Goal: Check status: Check status

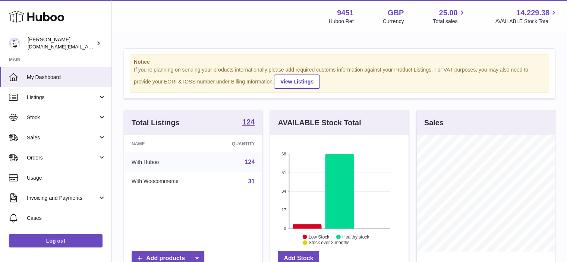
scroll to position [116, 138]
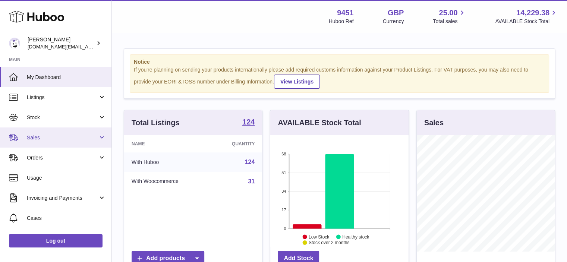
click at [38, 130] on link "Sales" at bounding box center [56, 138] width 112 height 20
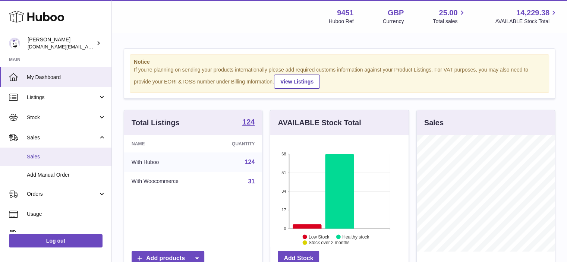
click at [51, 155] on span "Sales" at bounding box center [66, 156] width 79 height 7
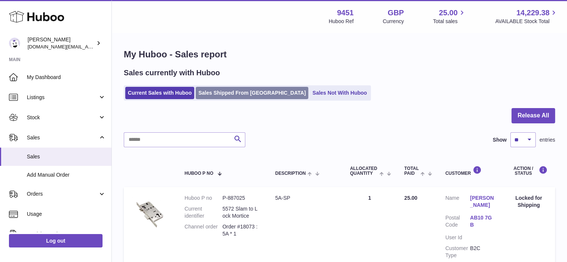
click at [236, 98] on link "Sales Shipped From [GEOGRAPHIC_DATA]" at bounding box center [252, 93] width 113 height 12
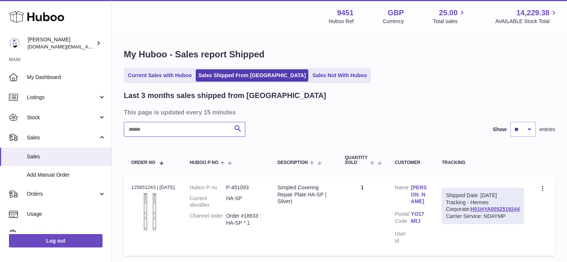
click at [175, 129] on input "text" at bounding box center [185, 129] width 122 height 15
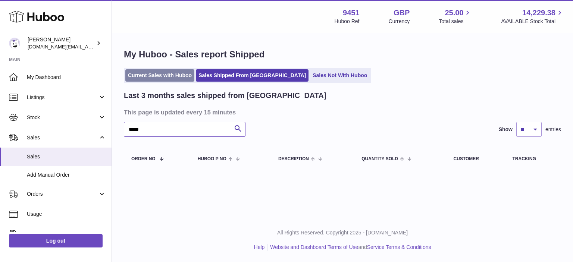
type input "*****"
click at [151, 77] on link "Current Sales with Huboo" at bounding box center [159, 75] width 69 height 12
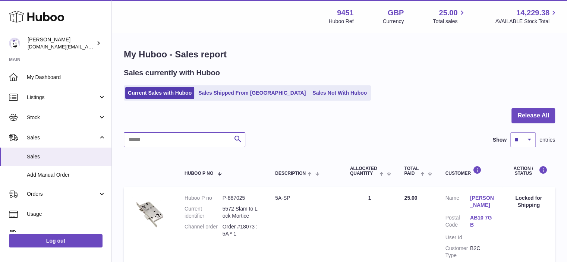
click at [169, 137] on input "text" at bounding box center [185, 139] width 122 height 15
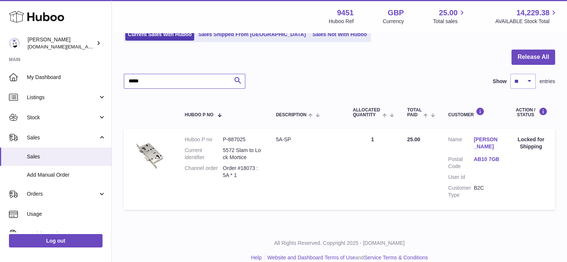
scroll to position [70, 0]
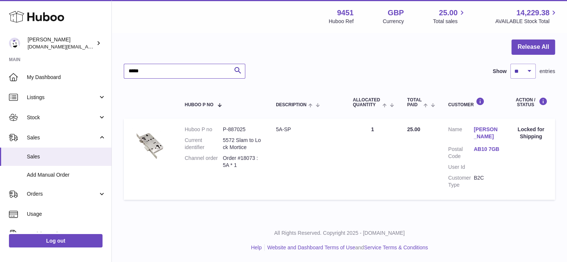
type input "*****"
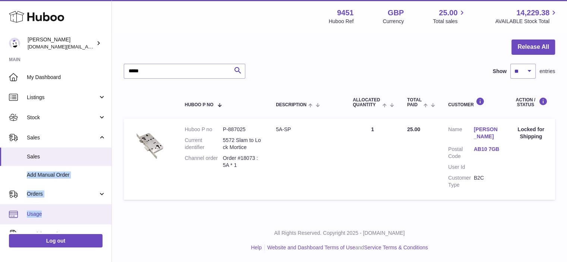
drag, startPoint x: 112, startPoint y: 165, endPoint x: 109, endPoint y: 207, distance: 42.6
click at [109, 207] on div "Huboo Amir Choroomi amir.ch@gmail.com Main My Dashboard Listings Not with Huboo…" at bounding box center [56, 131] width 112 height 262
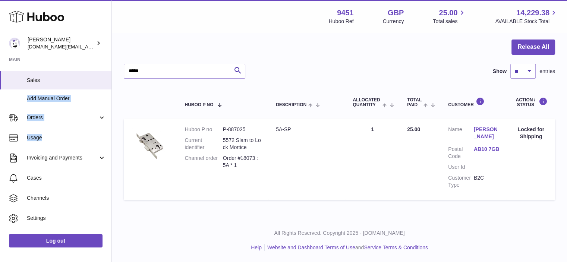
scroll to position [77, 0]
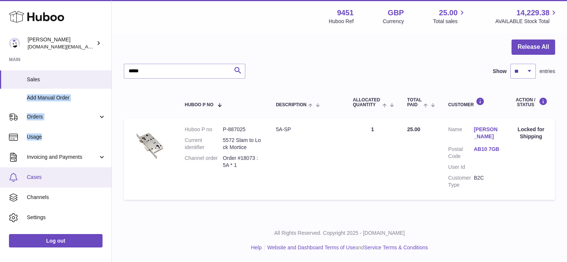
click at [58, 178] on span "Cases" at bounding box center [66, 177] width 79 height 7
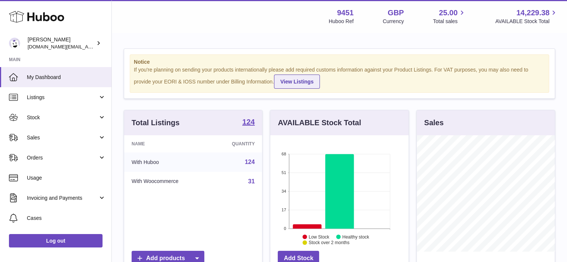
scroll to position [372843, 372821]
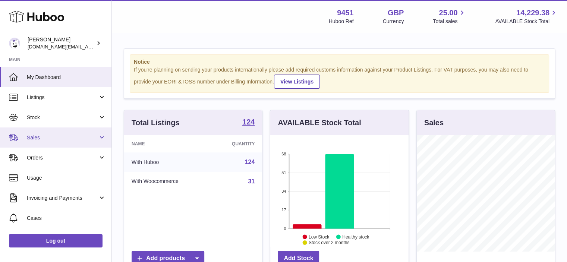
click at [73, 138] on span "Sales" at bounding box center [62, 137] width 71 height 7
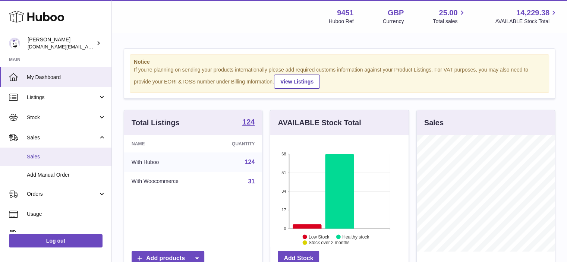
click at [67, 158] on span "Sales" at bounding box center [66, 156] width 79 height 7
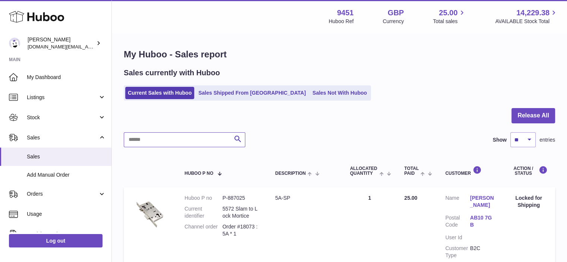
click at [160, 135] on input "text" at bounding box center [185, 139] width 122 height 15
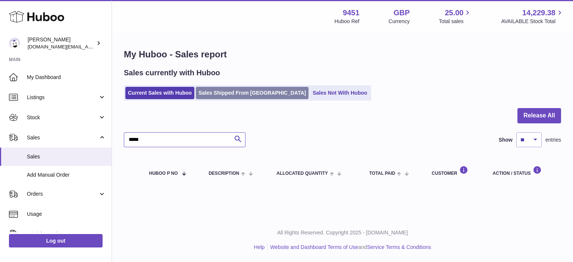
type input "*****"
click at [218, 91] on link "Sales Shipped From Huboo" at bounding box center [252, 93] width 113 height 12
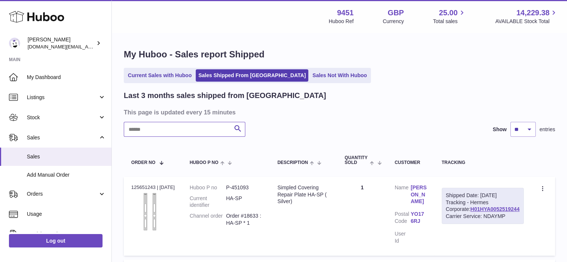
click at [169, 126] on input "text" at bounding box center [185, 129] width 122 height 15
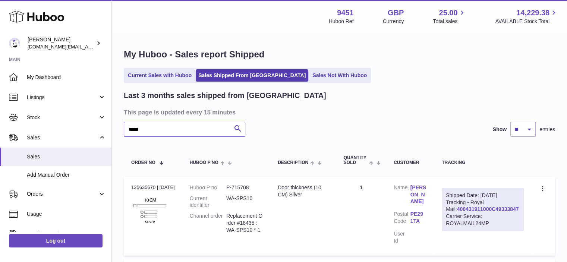
type input "*****"
click at [493, 212] on link "400431911000C49333847" at bounding box center [488, 209] width 62 height 6
